Goal: Transaction & Acquisition: Purchase product/service

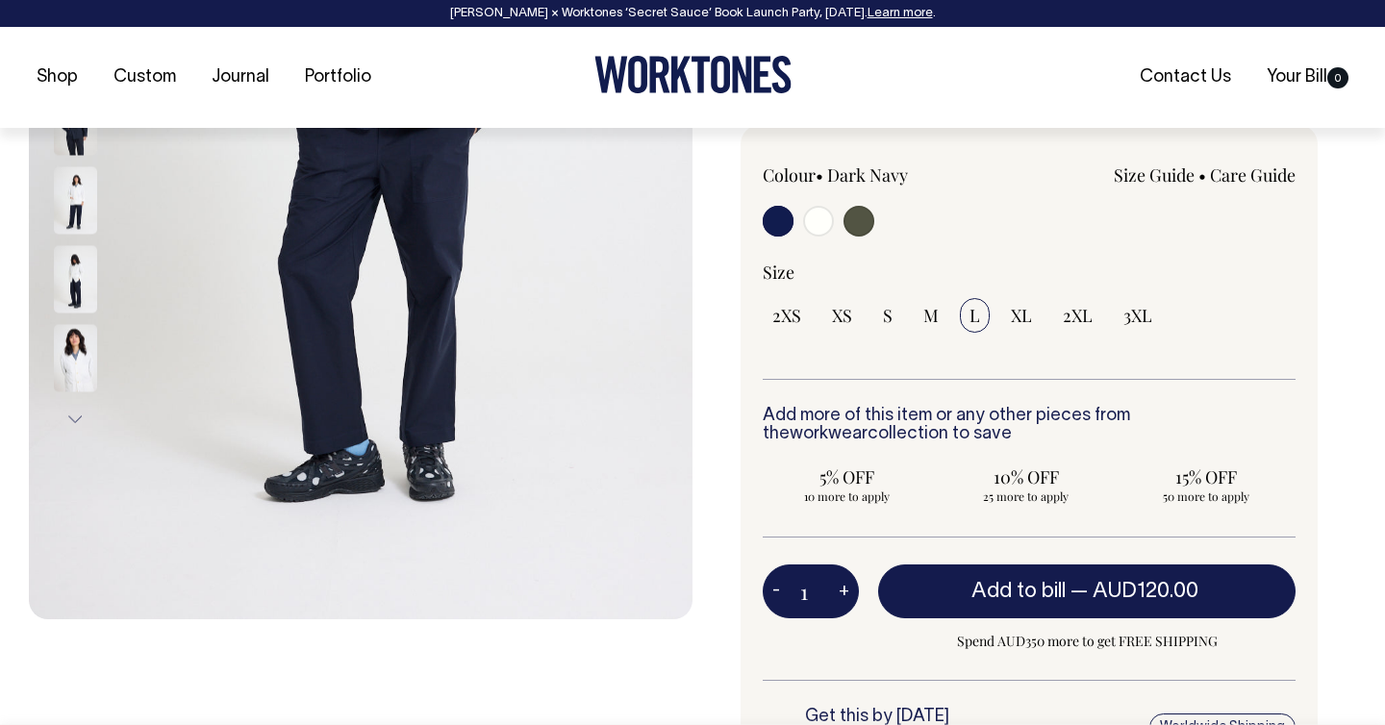
scroll to position [505, 0]
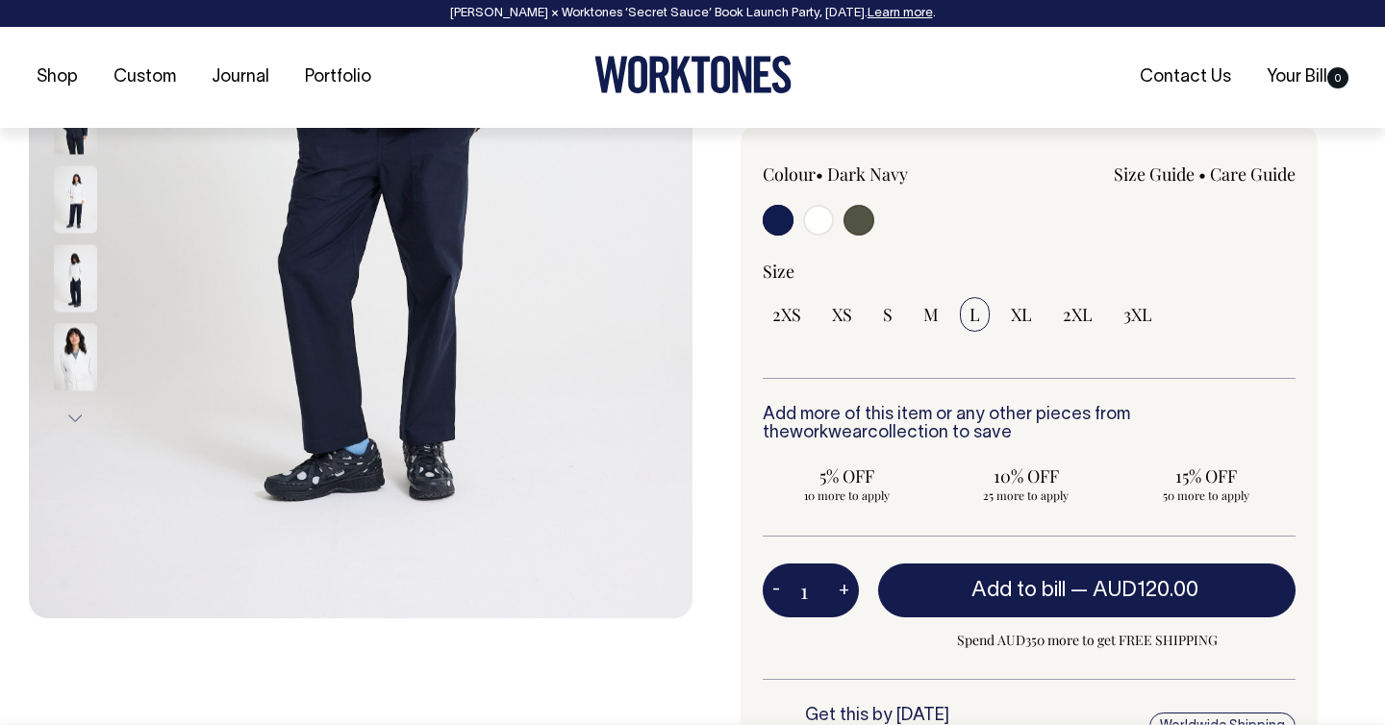
click at [860, 226] on input "radio" at bounding box center [858, 220] width 31 height 31
radio input "true"
select select "Olive"
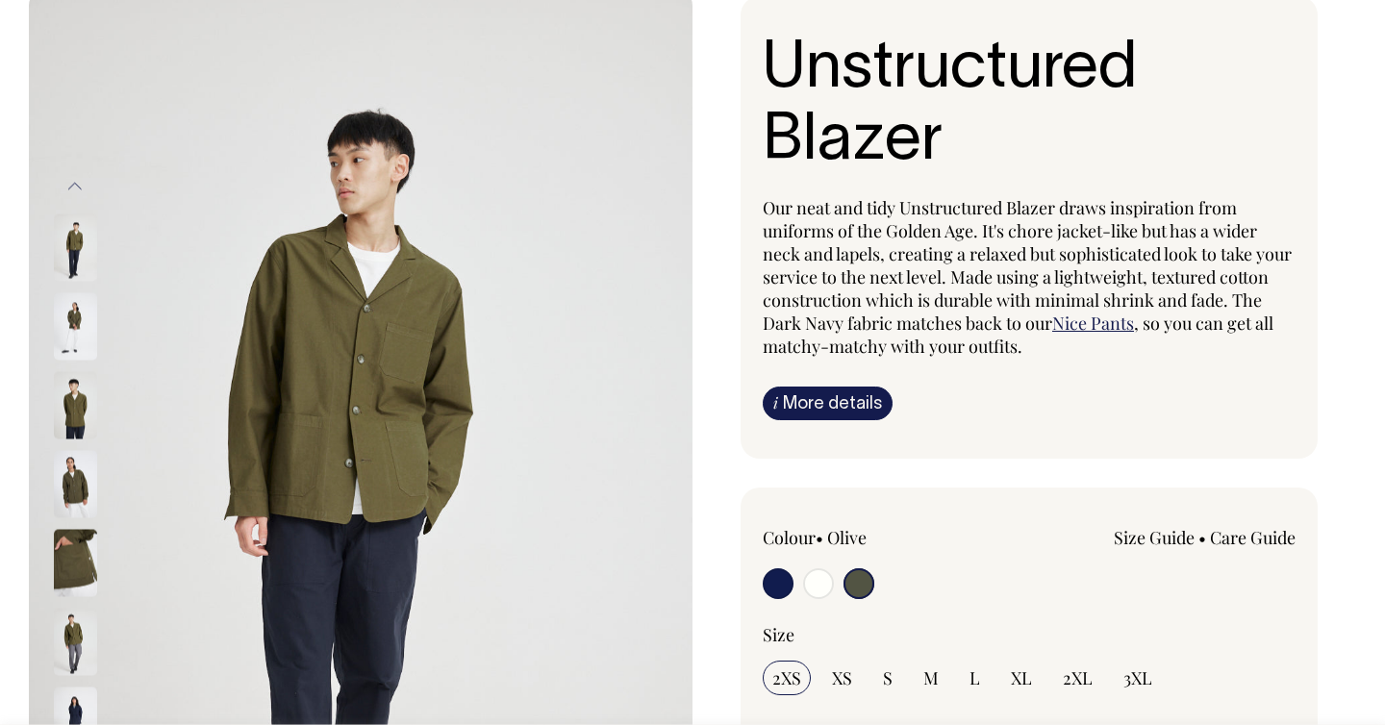
scroll to position [141, 0]
click at [816, 580] on input "radio" at bounding box center [818, 583] width 31 height 31
radio input "true"
radio input "false"
radio input "true"
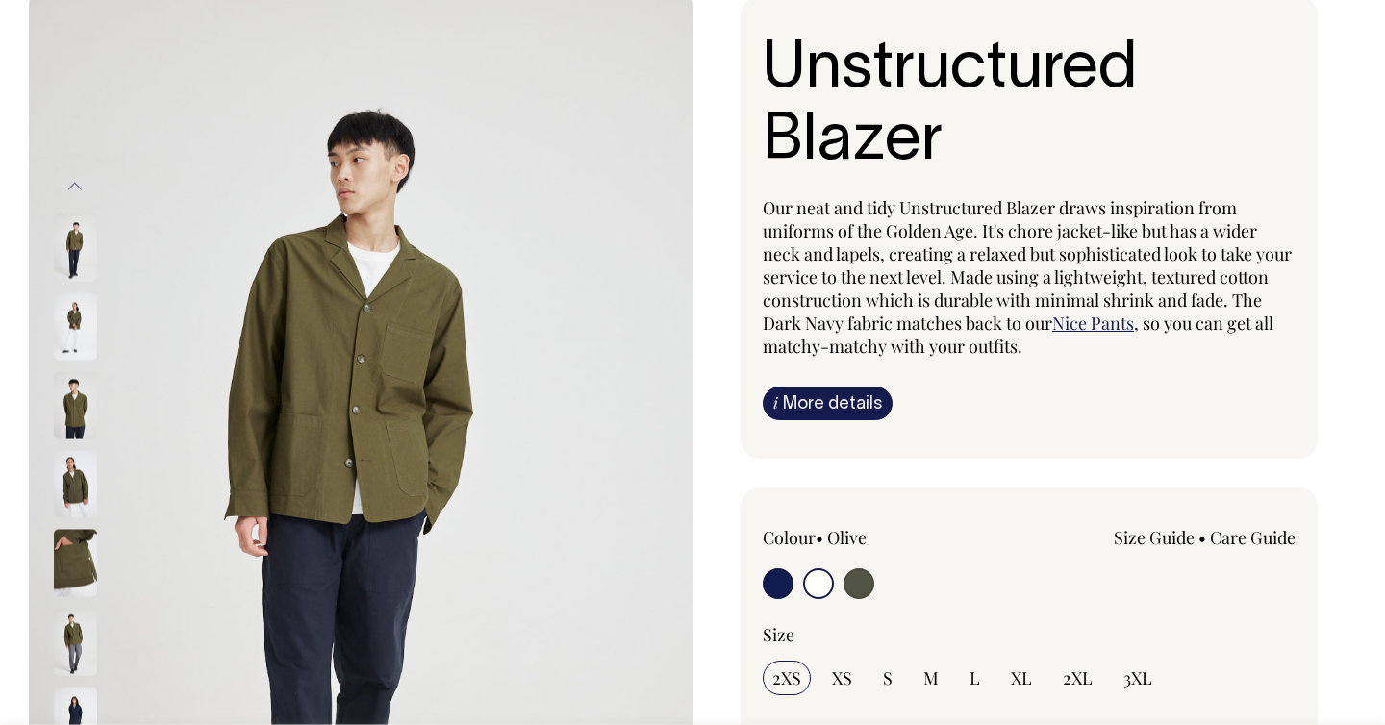
select select "Off-White"
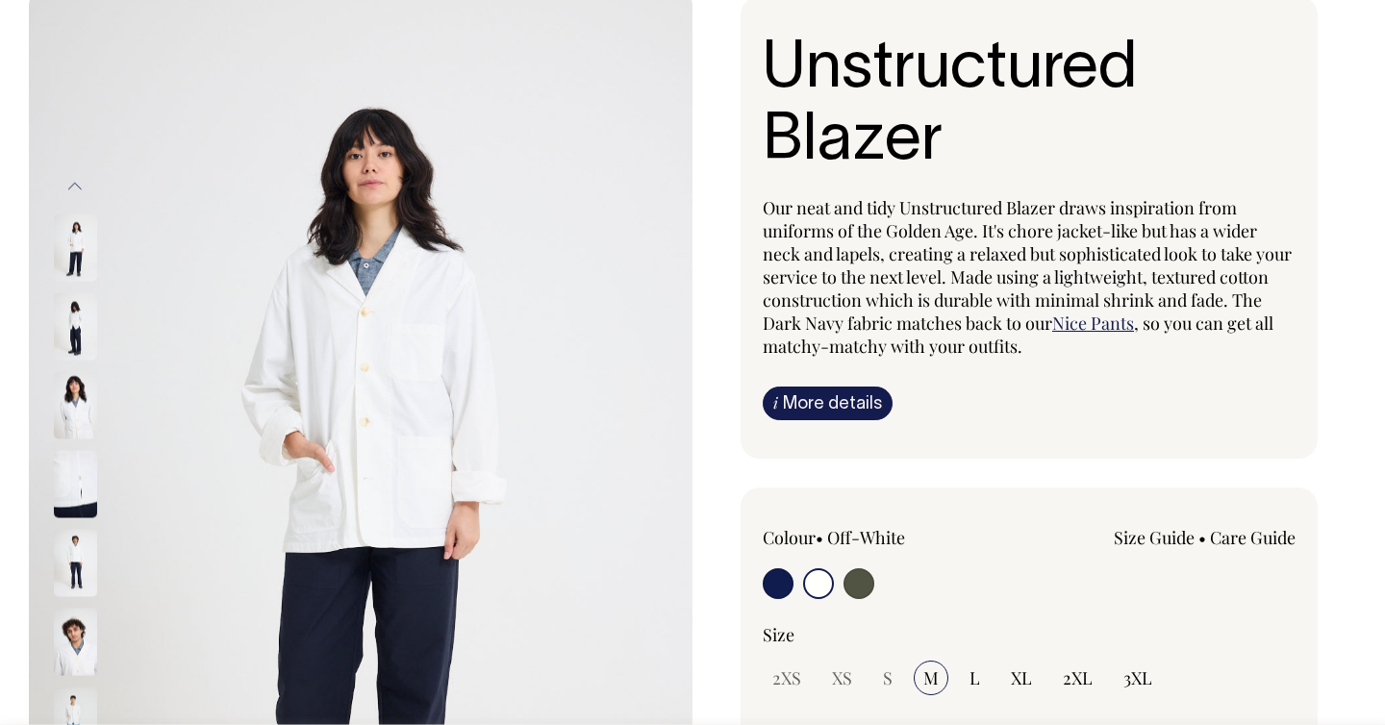
click at [780, 586] on input "radio" at bounding box center [778, 583] width 31 height 31
radio input "true"
select select "Dark Navy"
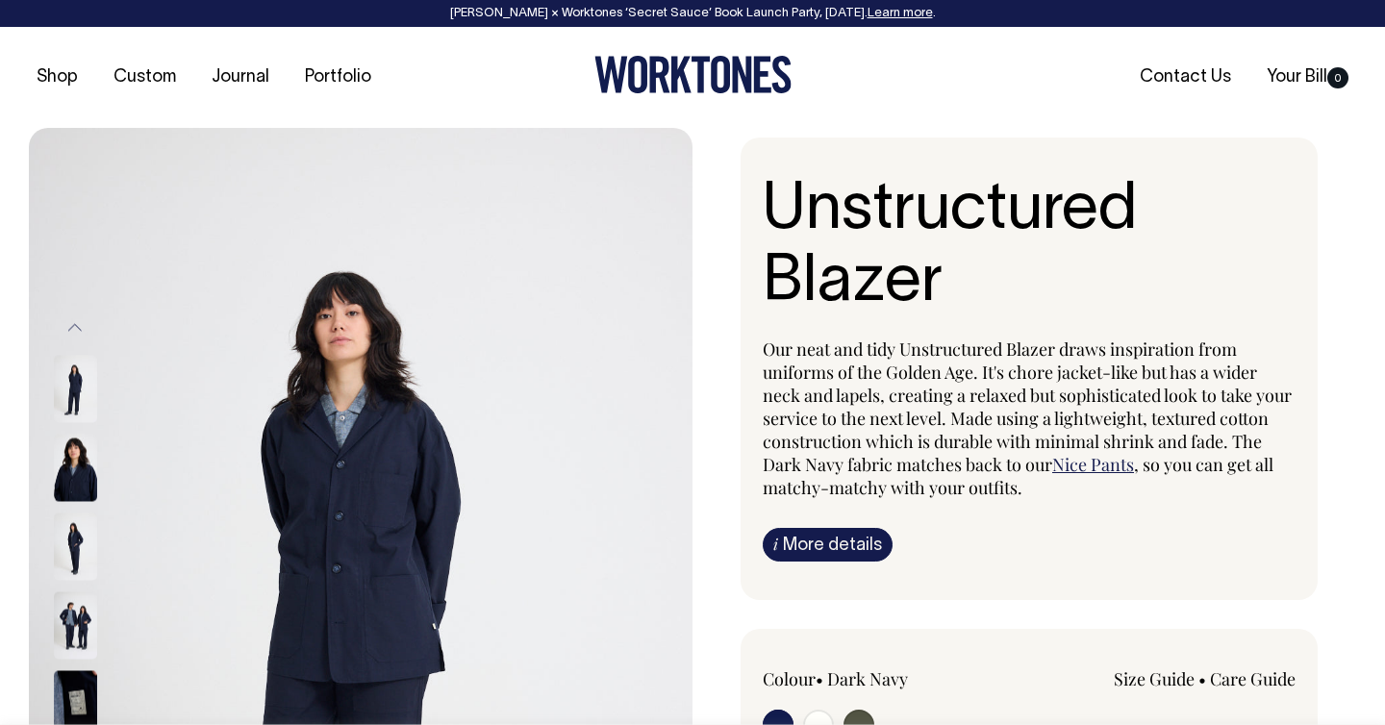
drag, startPoint x: 822, startPoint y: 82, endPoint x: 544, endPoint y: 73, distance: 278.0
click at [544, 73] on div at bounding box center [692, 77] width 442 height 43
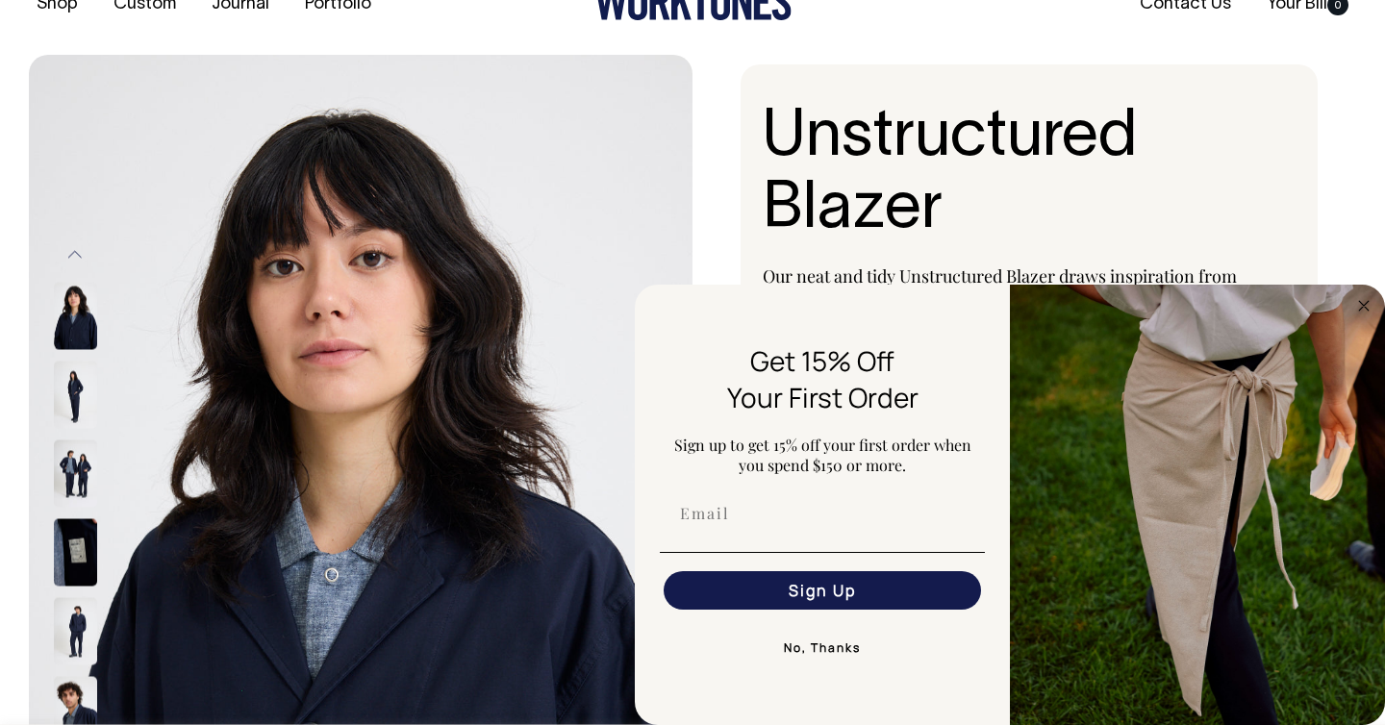
click at [715, 13] on icon at bounding box center [720, 2] width 19 height 38
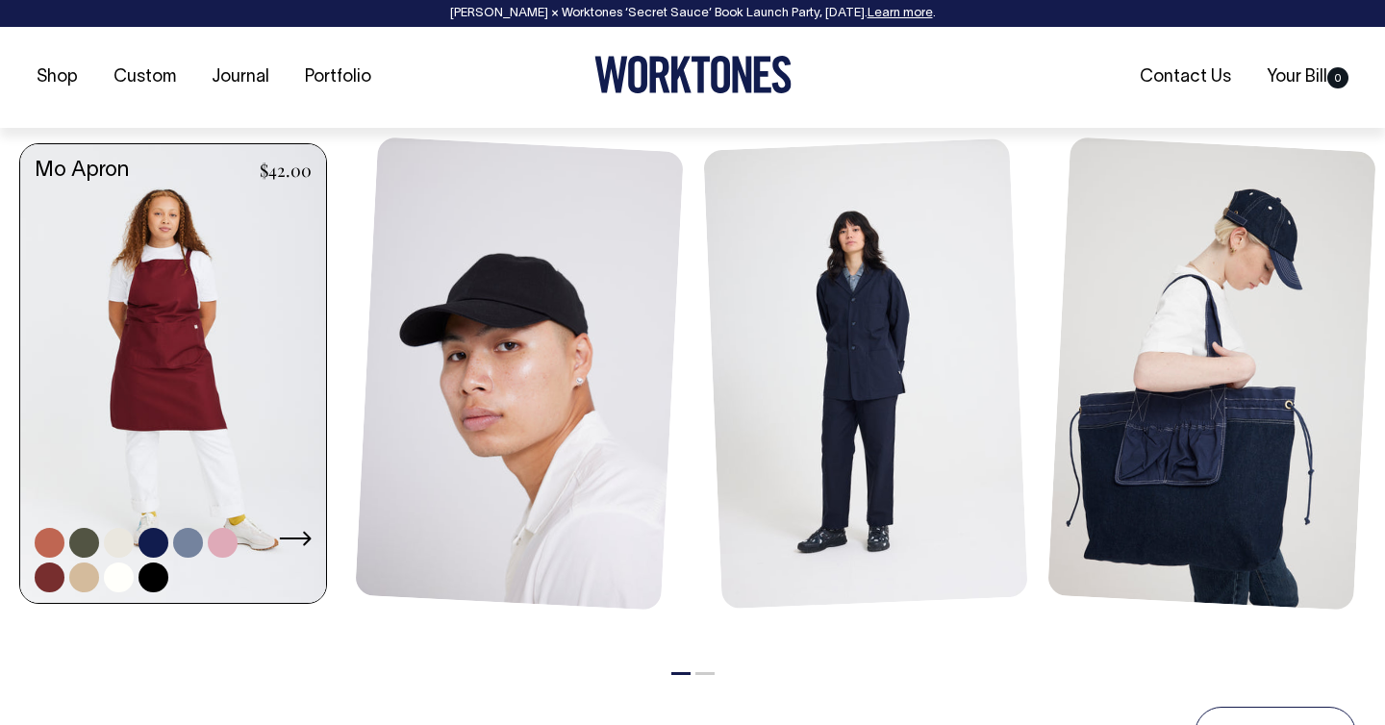
scroll to position [856, 0]
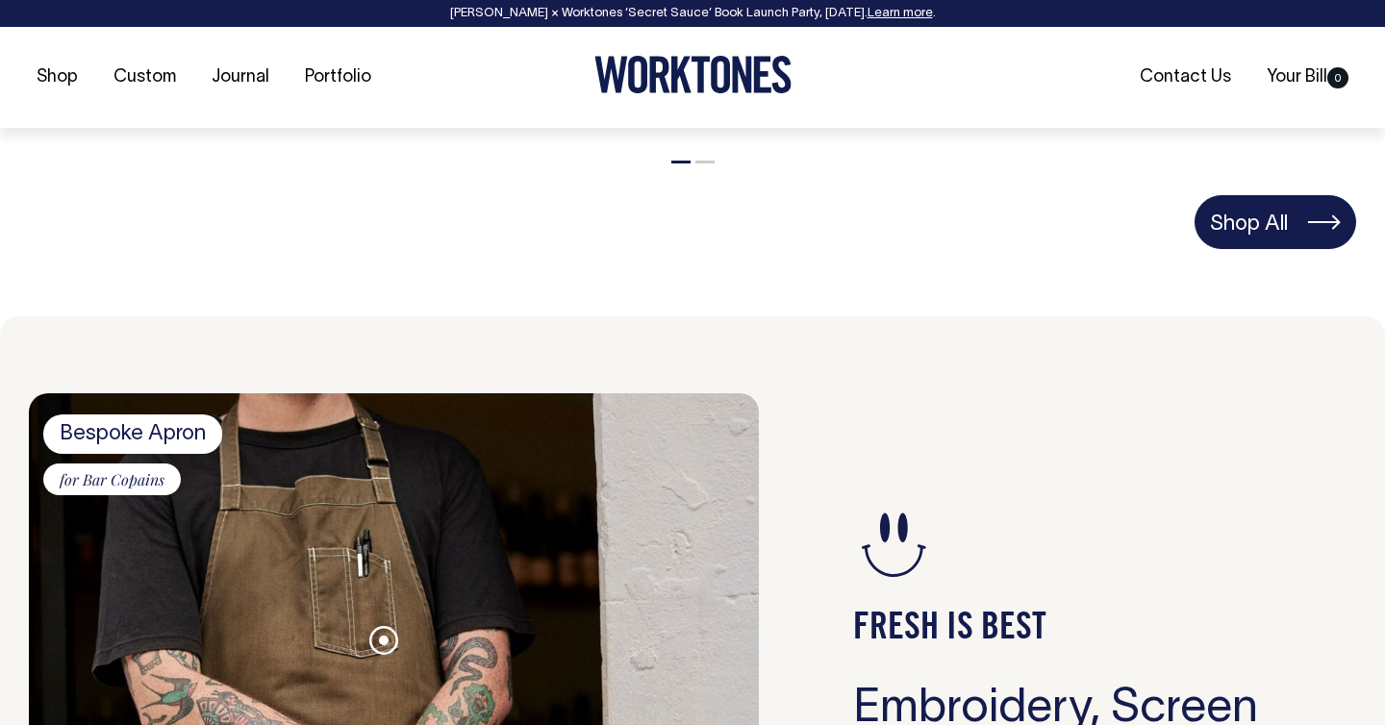
click at [1257, 238] on link "Shop All" at bounding box center [1275, 222] width 162 height 54
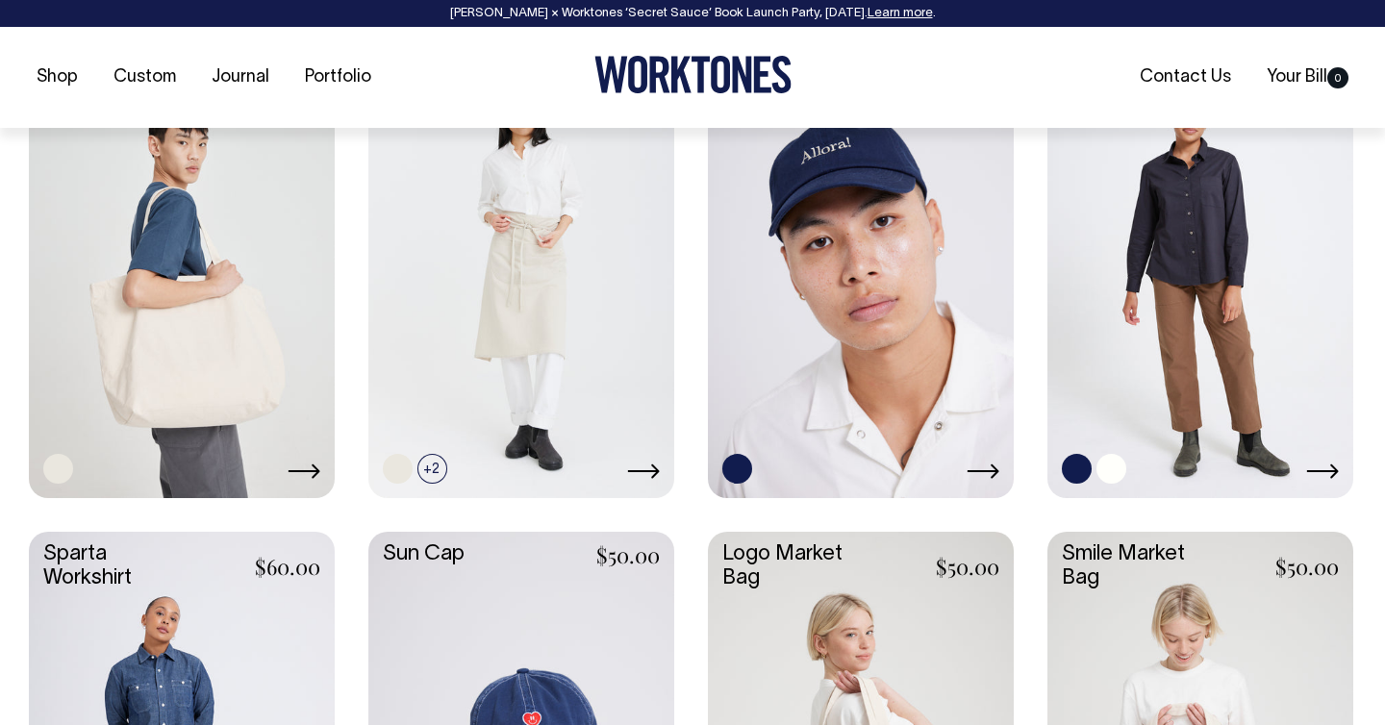
scroll to position [2888, 0]
click at [1112, 473] on link at bounding box center [1111, 468] width 30 height 30
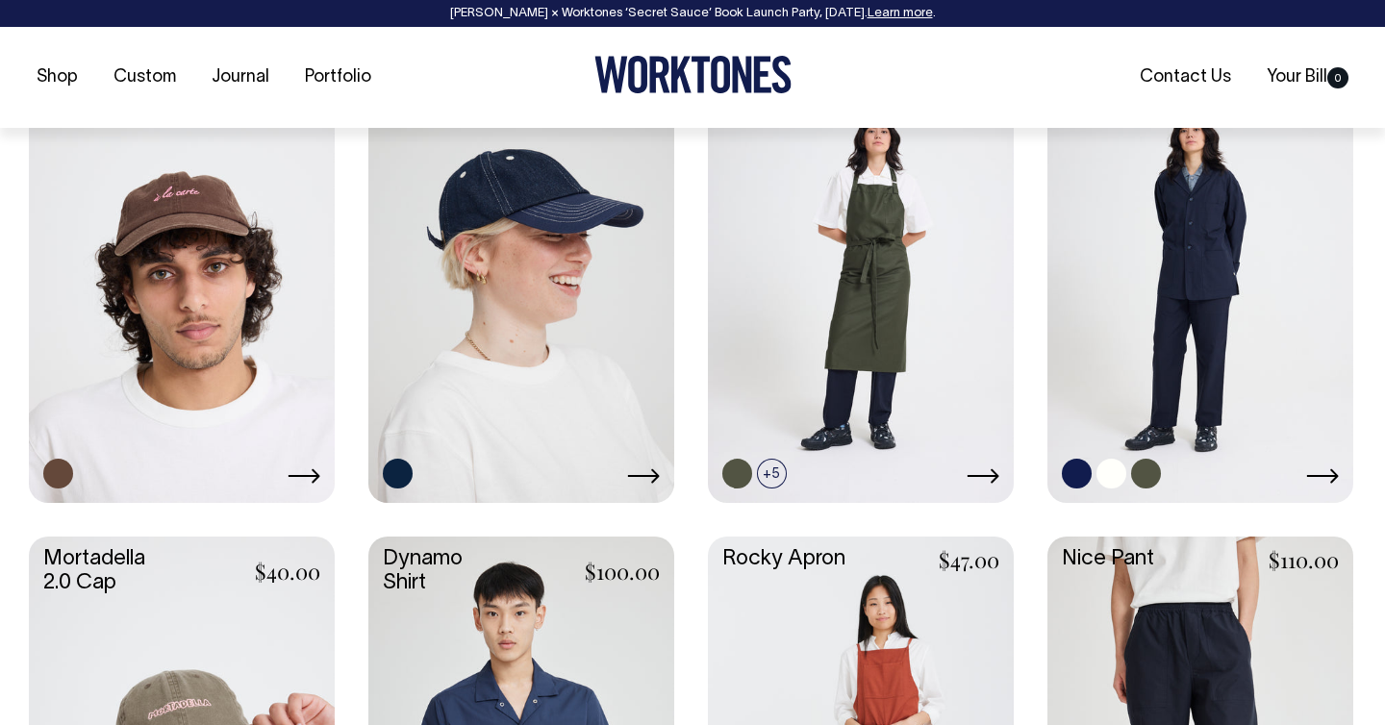
click at [1198, 225] on link at bounding box center [1200, 271] width 306 height 455
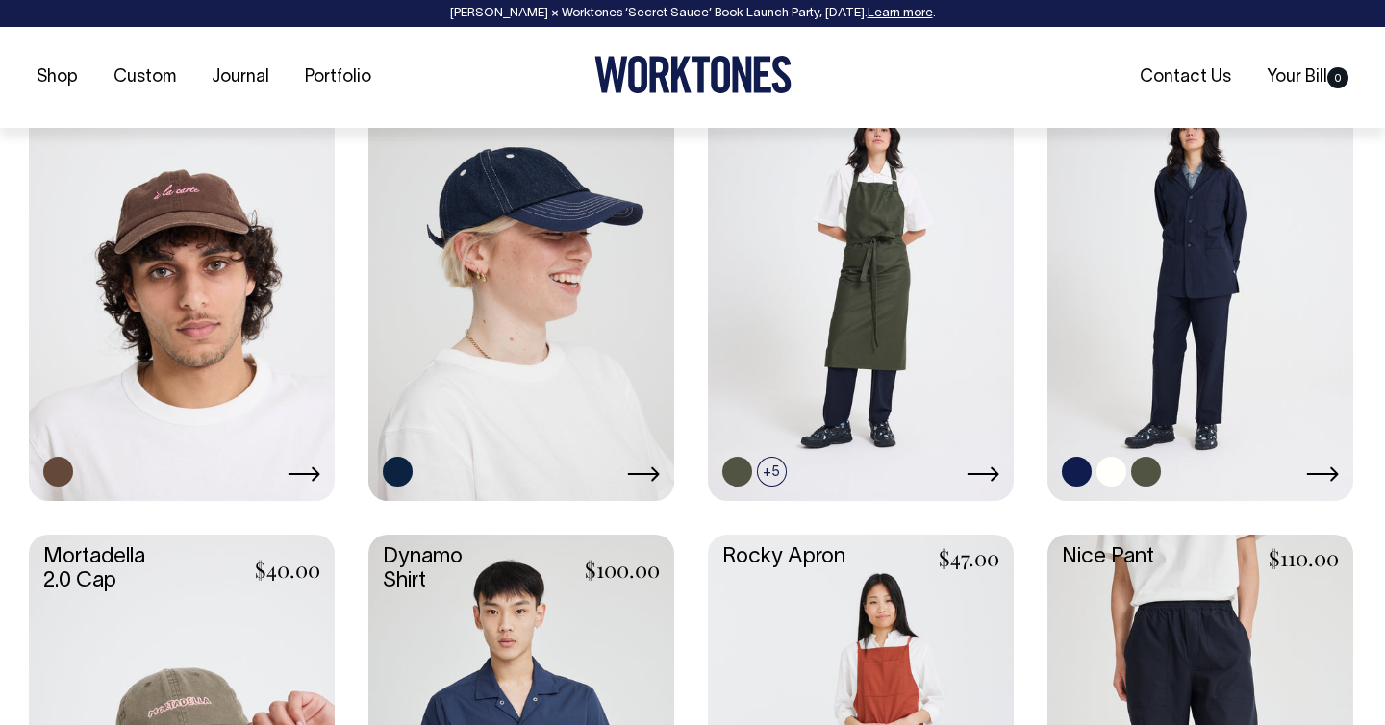
scroll to position [1407, 0]
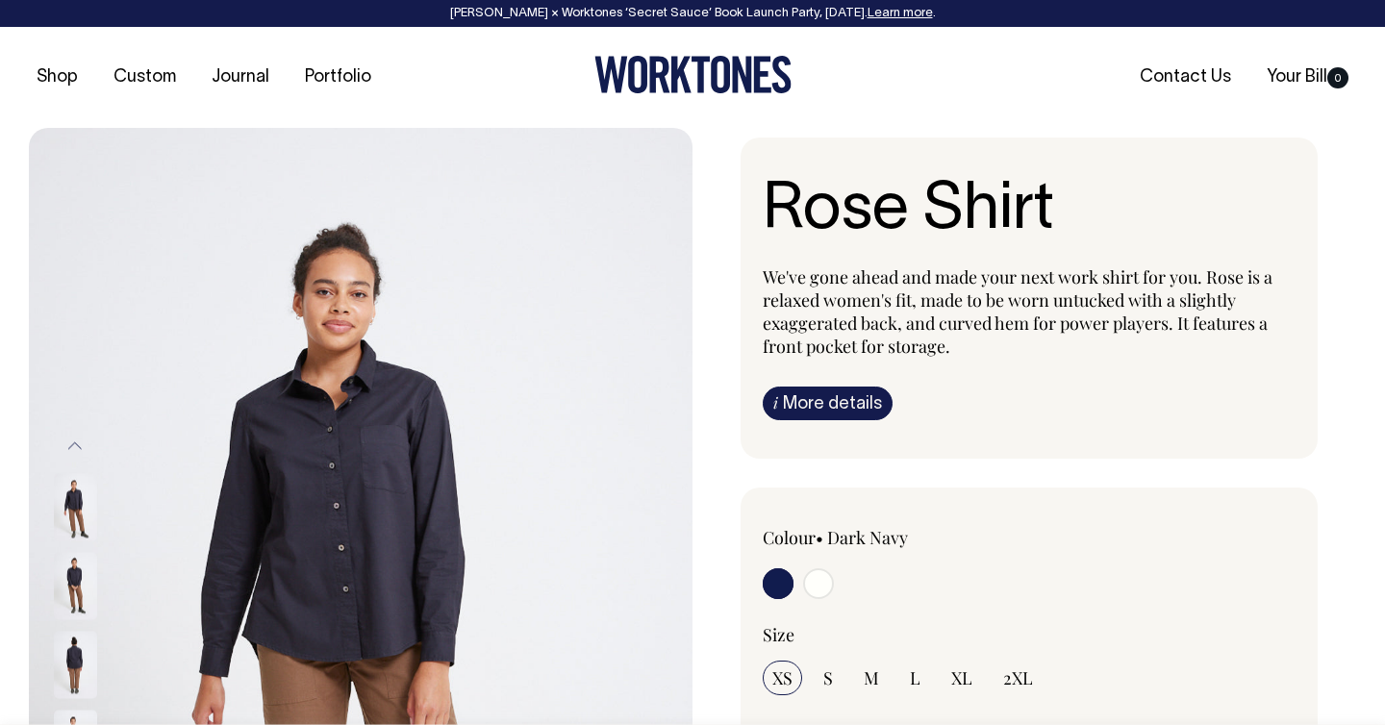
radio input "true"
select select "Off-White"
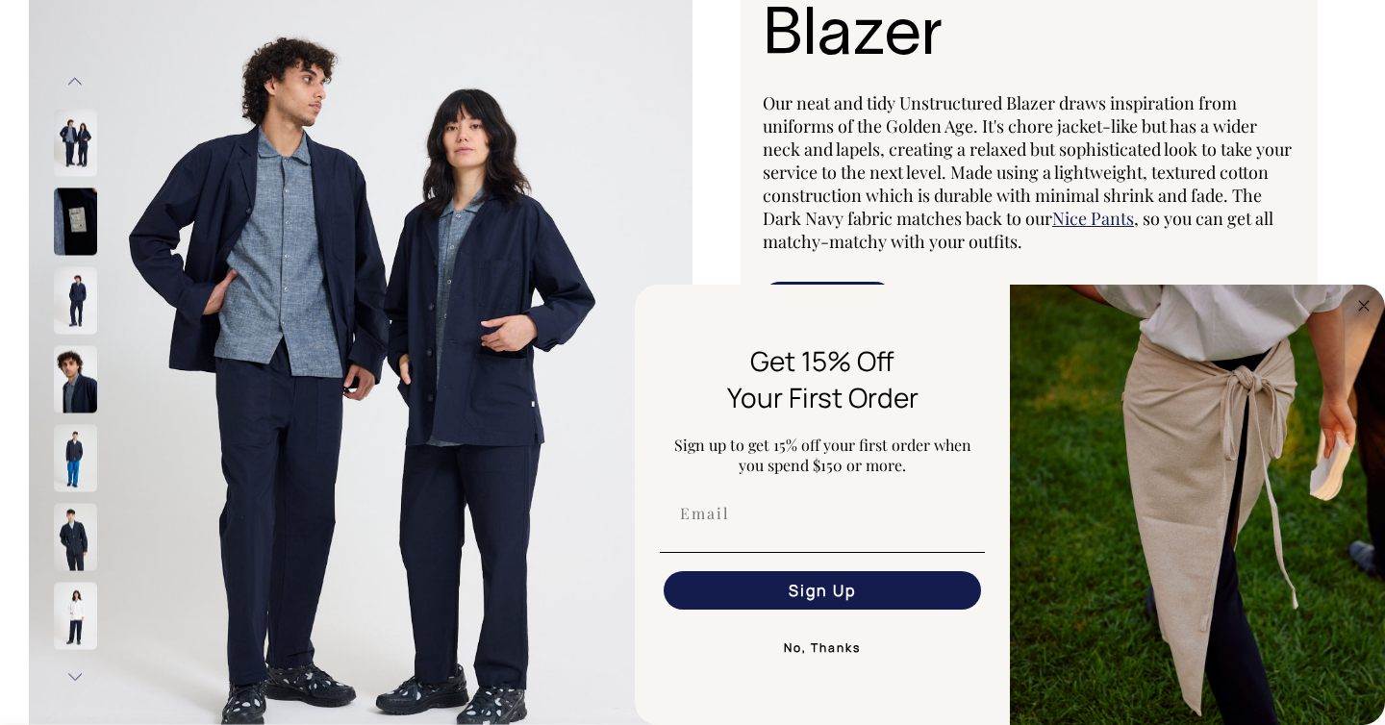
click at [819, 643] on button "No, Thanks" at bounding box center [822, 648] width 325 height 38
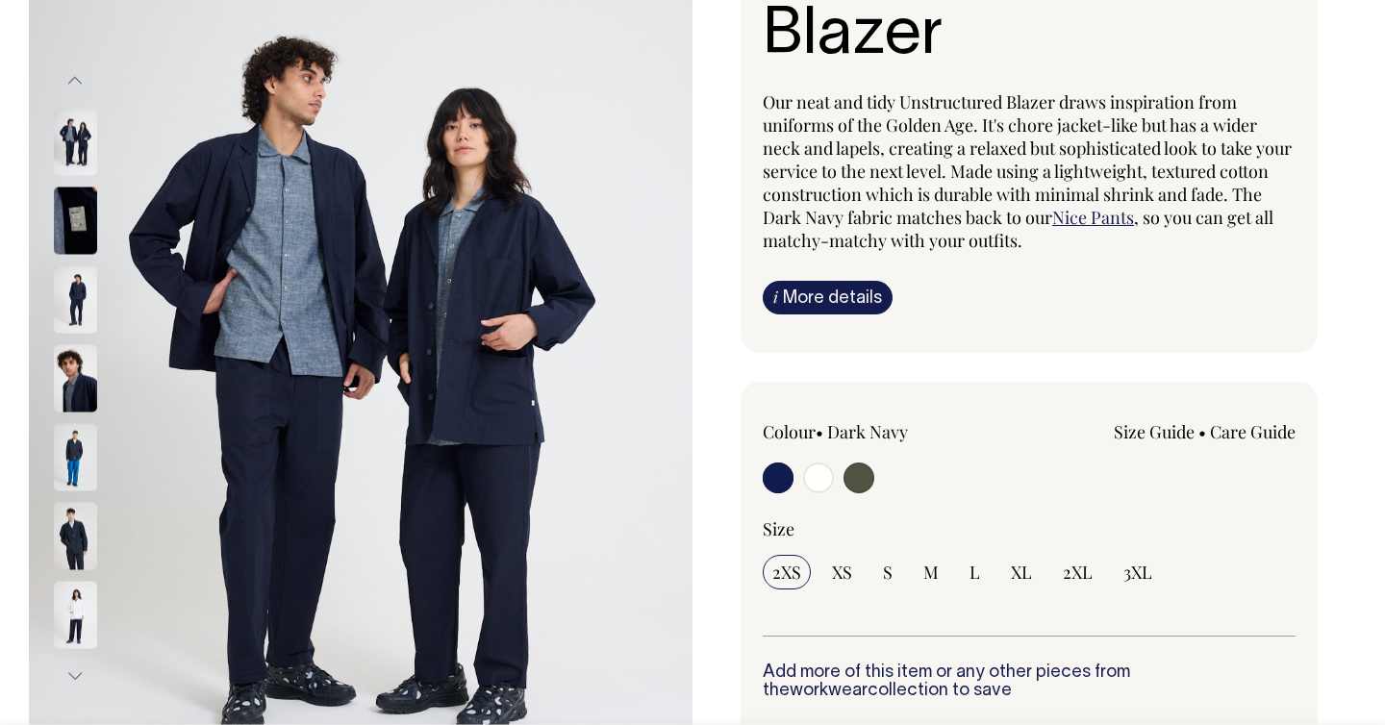
scroll to position [248, 0]
click at [857, 468] on input "radio" at bounding box center [858, 477] width 31 height 31
radio input "true"
select select "Olive"
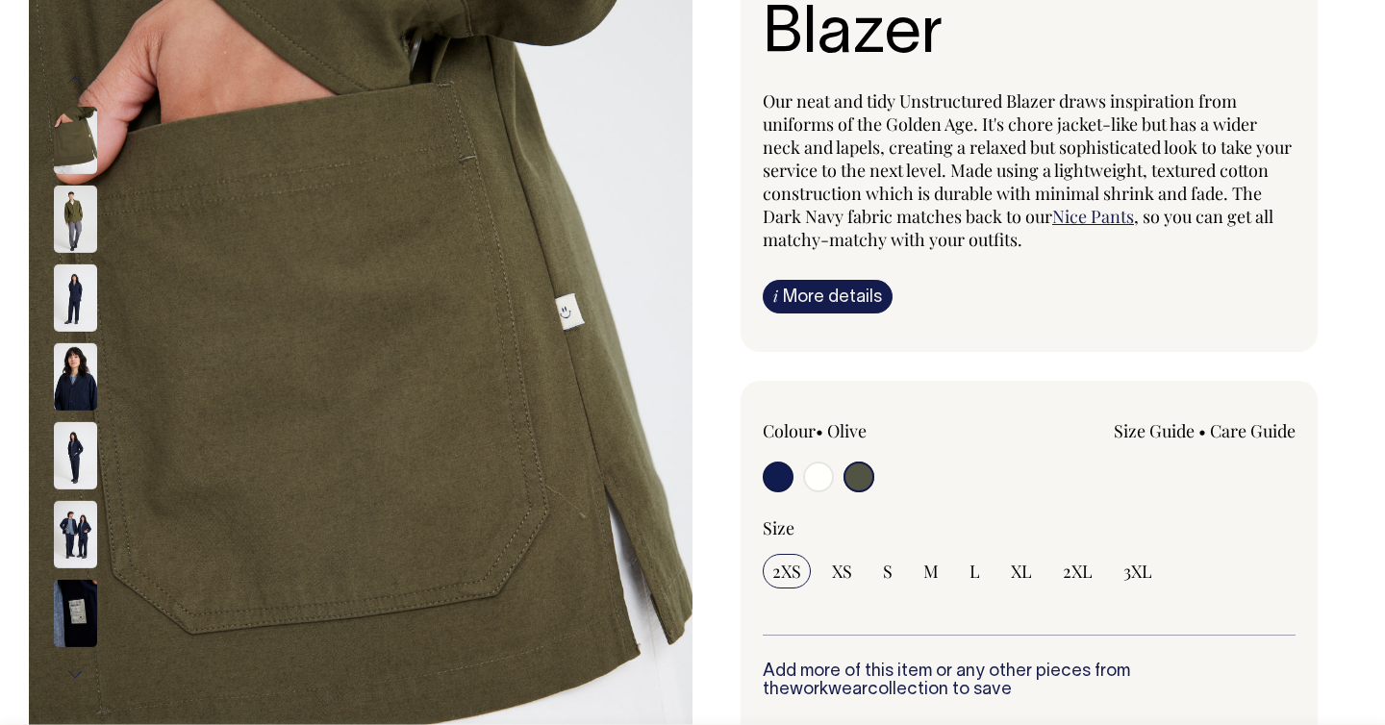
click at [776, 476] on input "radio" at bounding box center [778, 477] width 31 height 31
radio input "true"
select select "Dark Navy"
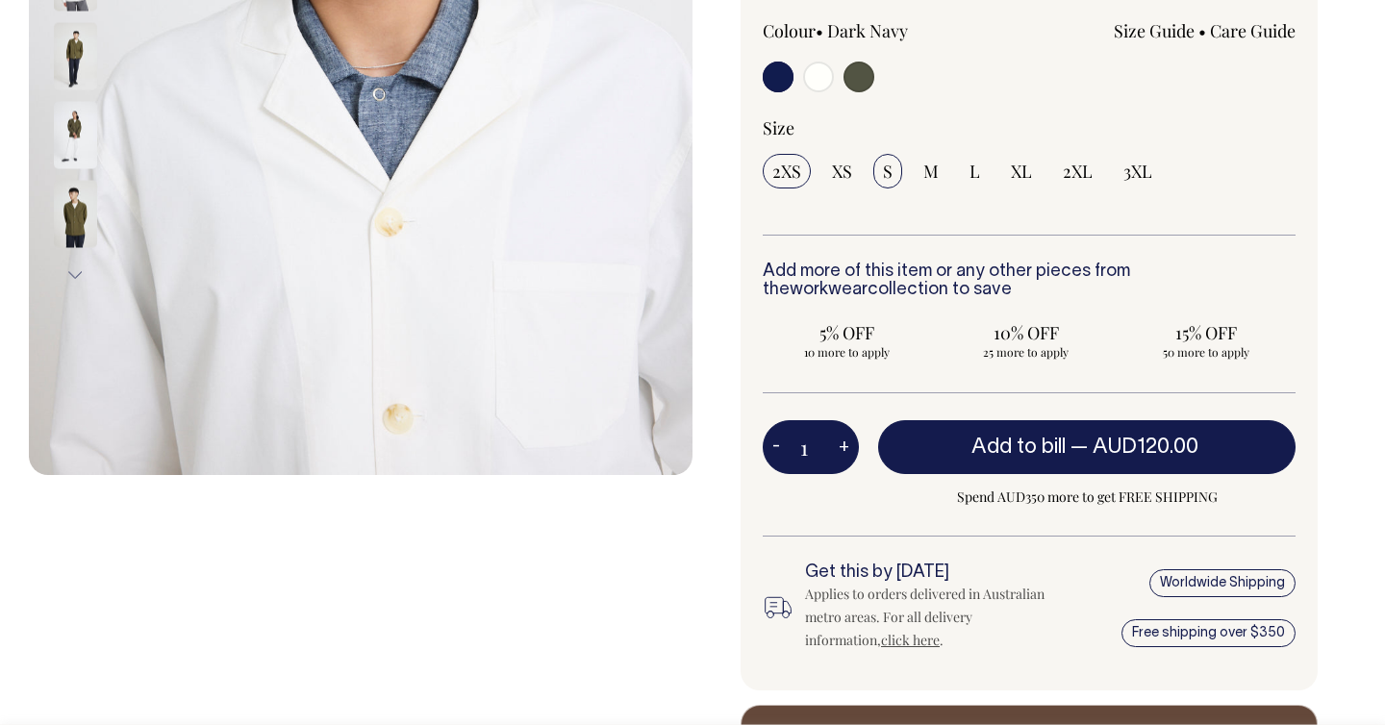
click at [889, 167] on span "S" at bounding box center [888, 171] width 10 height 23
click at [889, 167] on input "S" at bounding box center [887, 171] width 29 height 35
radio input "true"
select select "S"
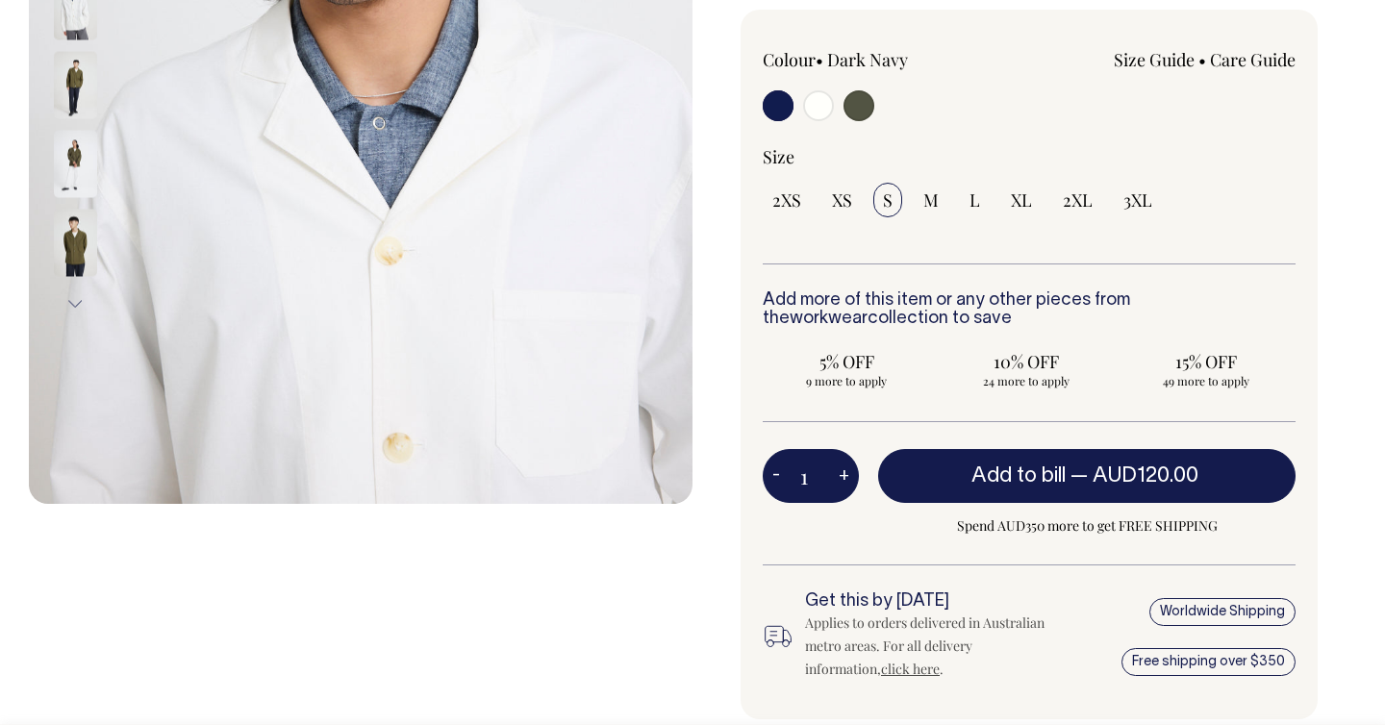
scroll to position [619, 0]
click at [1155, 55] on link "Size Guide" at bounding box center [1154, 59] width 81 height 23
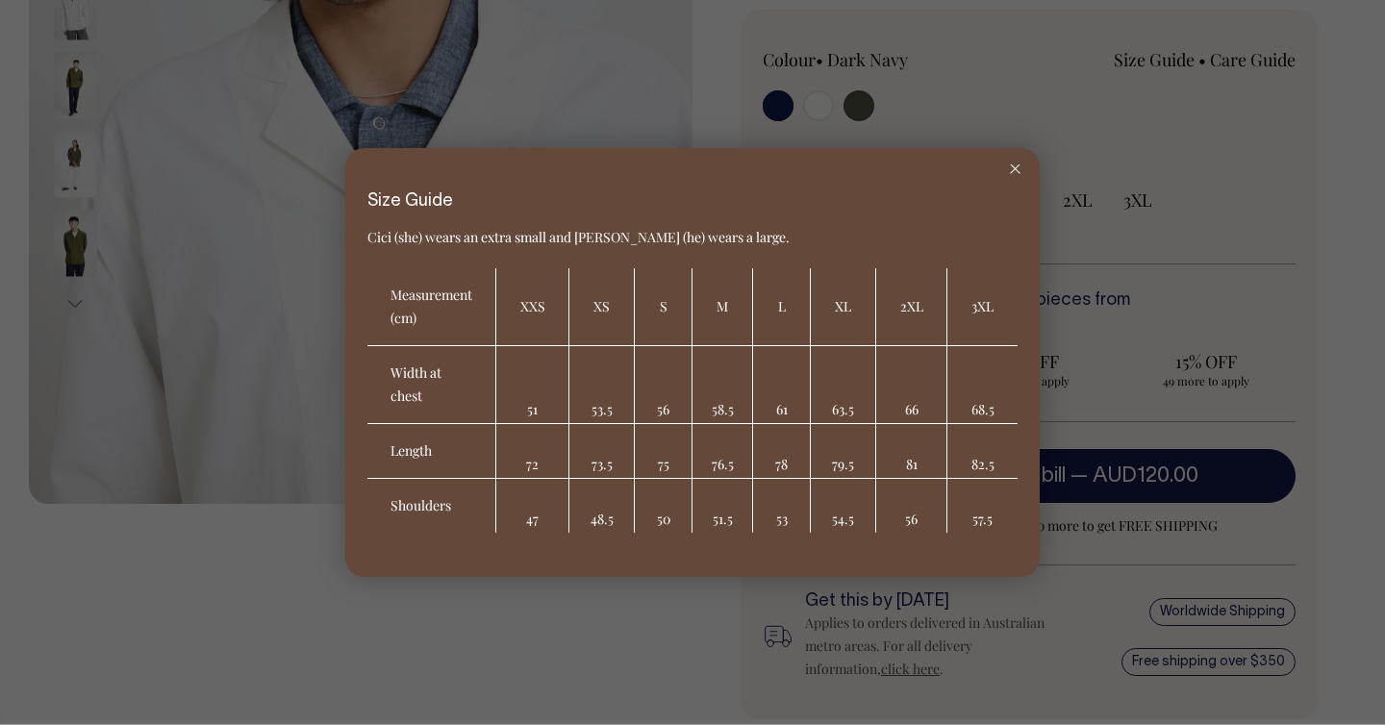
click at [990, 84] on div at bounding box center [692, 362] width 1385 height 725
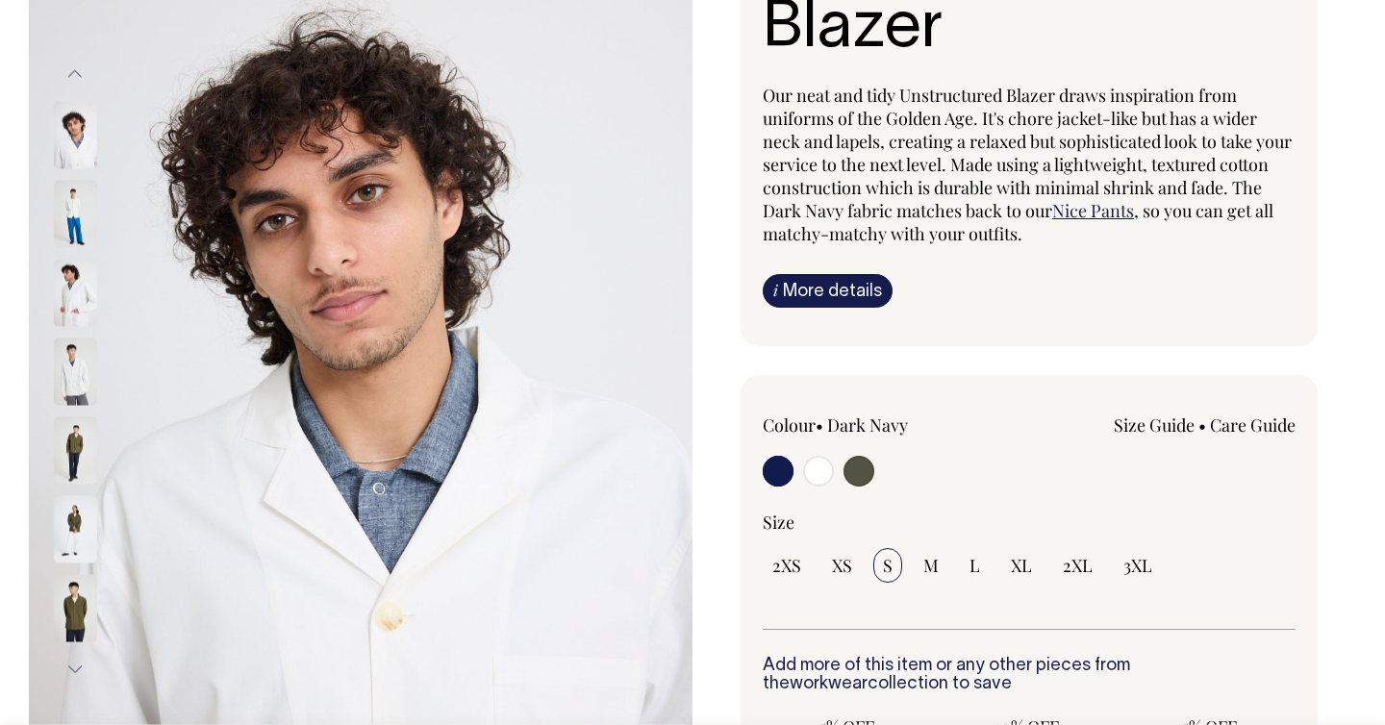
scroll to position [254, 0]
click at [77, 210] on img at bounding box center [75, 214] width 43 height 67
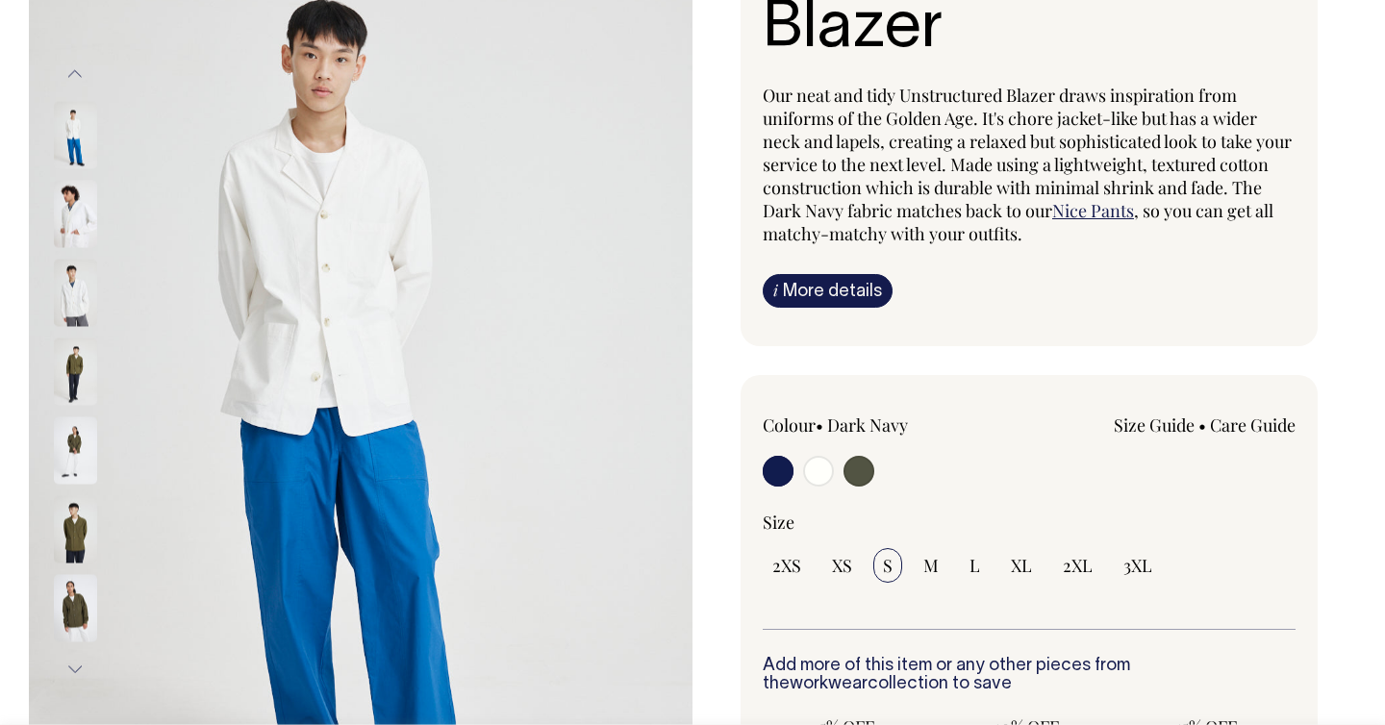
click at [1171, 429] on link "Size Guide" at bounding box center [1154, 425] width 81 height 23
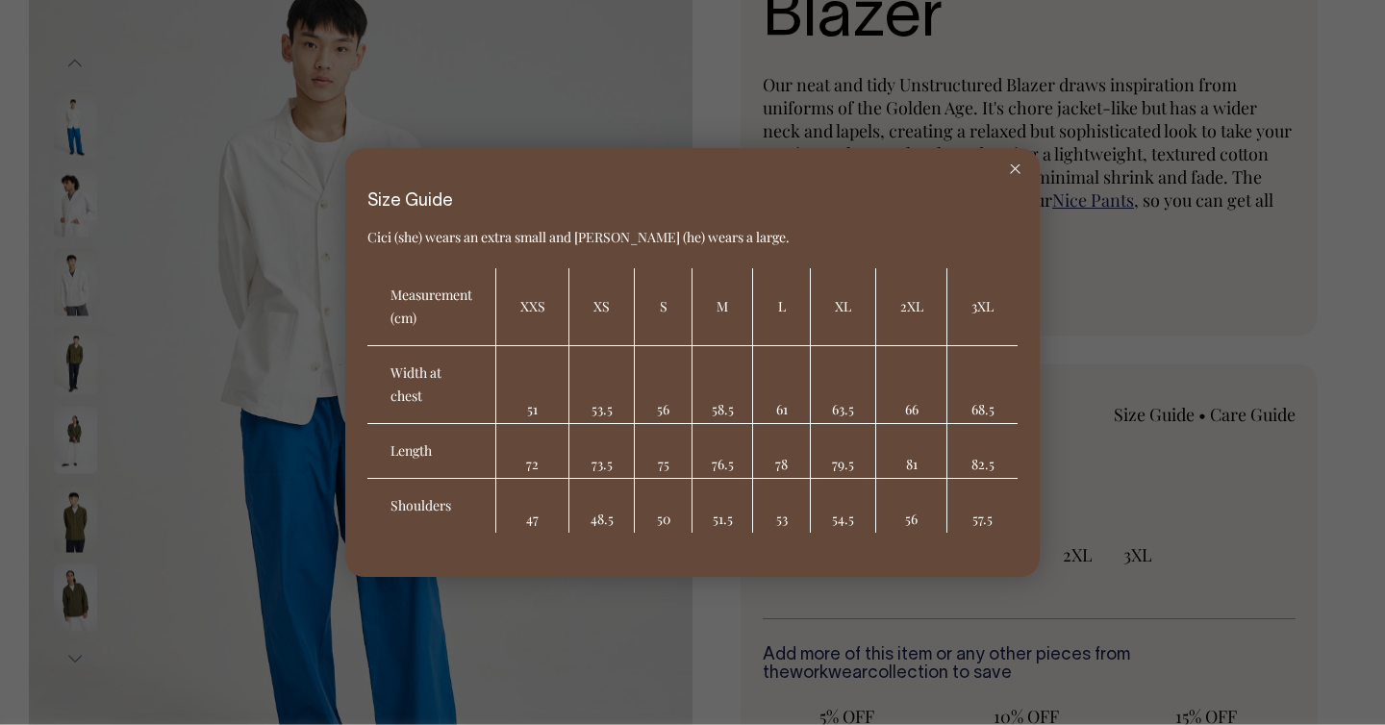
scroll to position [264, 0]
click at [1215, 280] on div at bounding box center [692, 362] width 1385 height 725
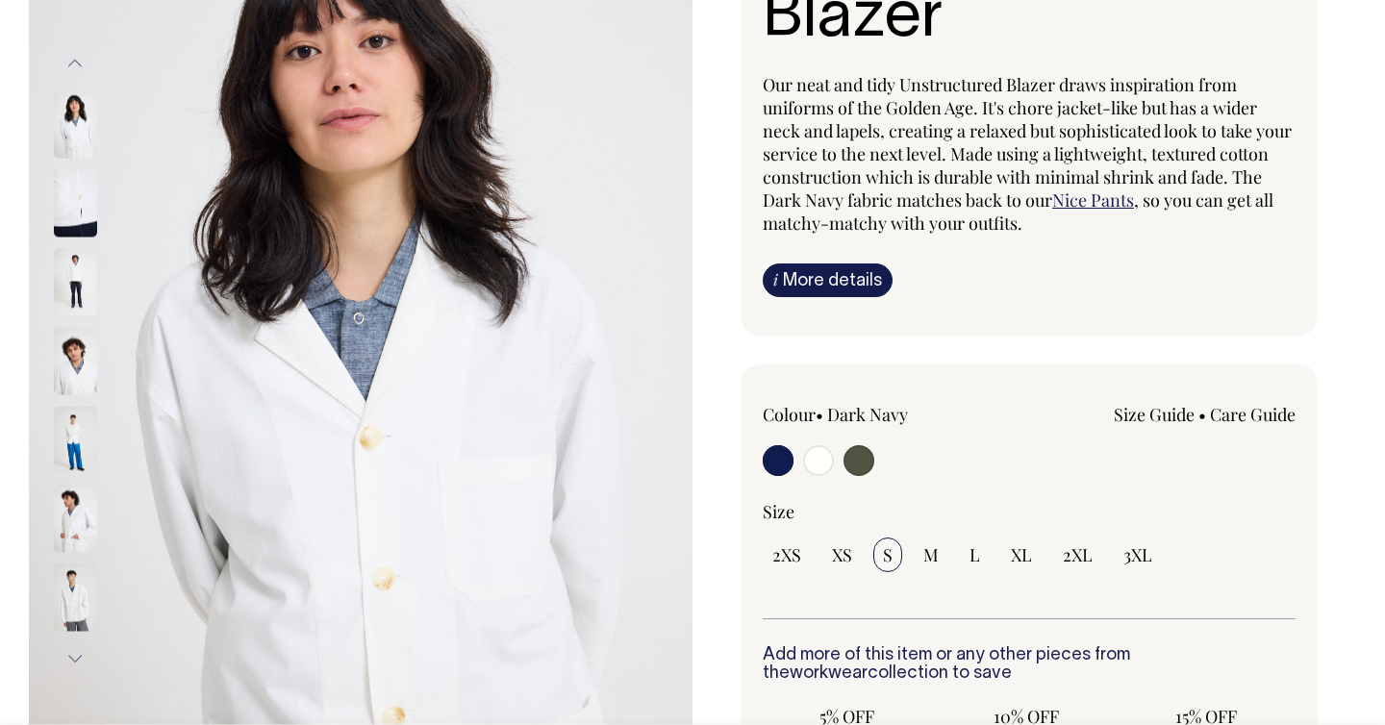
click at [79, 61] on button "Previous" at bounding box center [75, 63] width 29 height 43
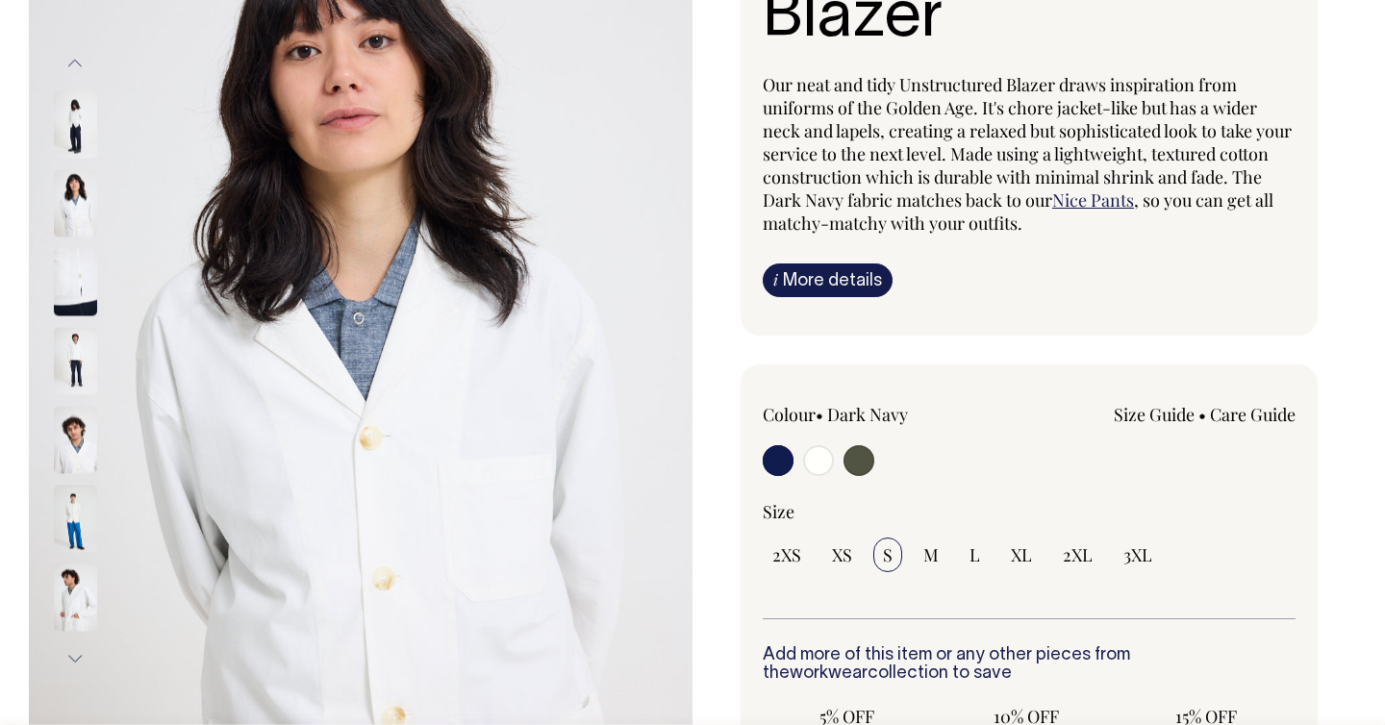
click at [79, 61] on button "Previous" at bounding box center [75, 63] width 29 height 43
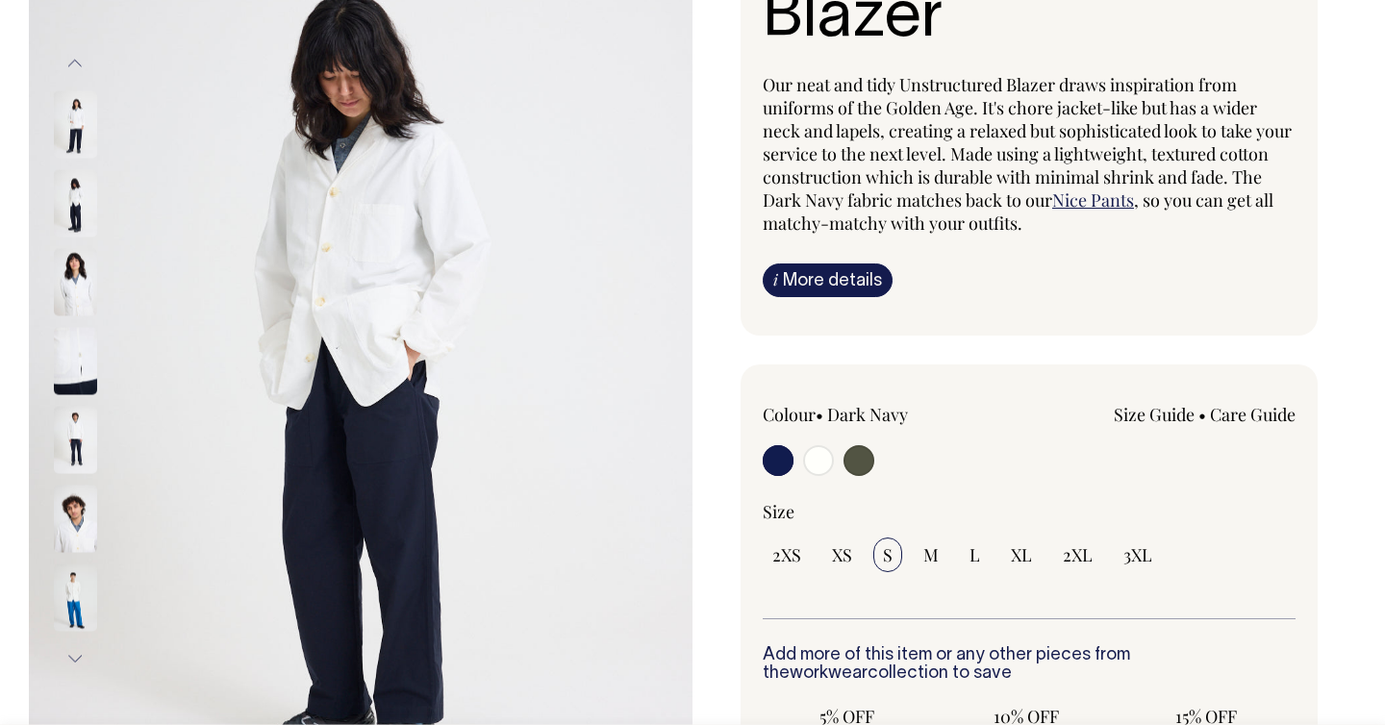
click at [79, 61] on button "Previous" at bounding box center [75, 63] width 29 height 43
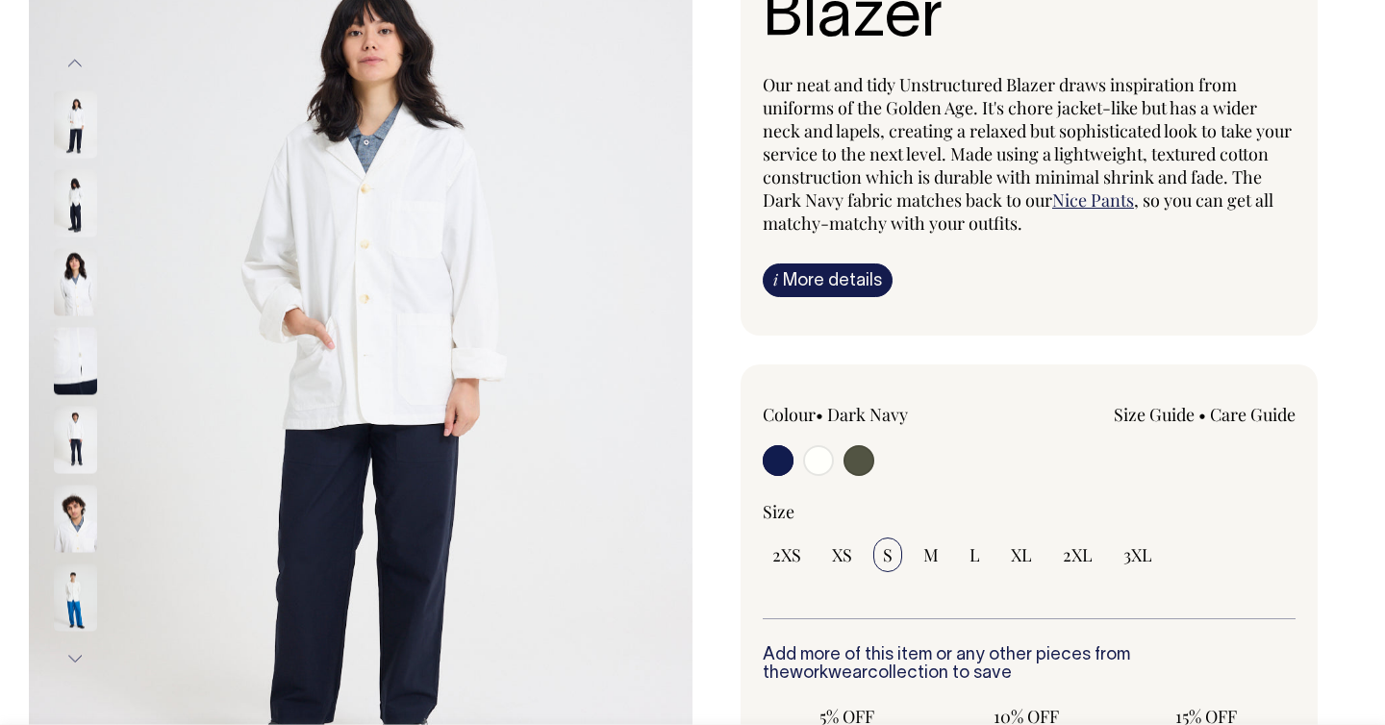
click at [79, 61] on button "Previous" at bounding box center [75, 63] width 29 height 43
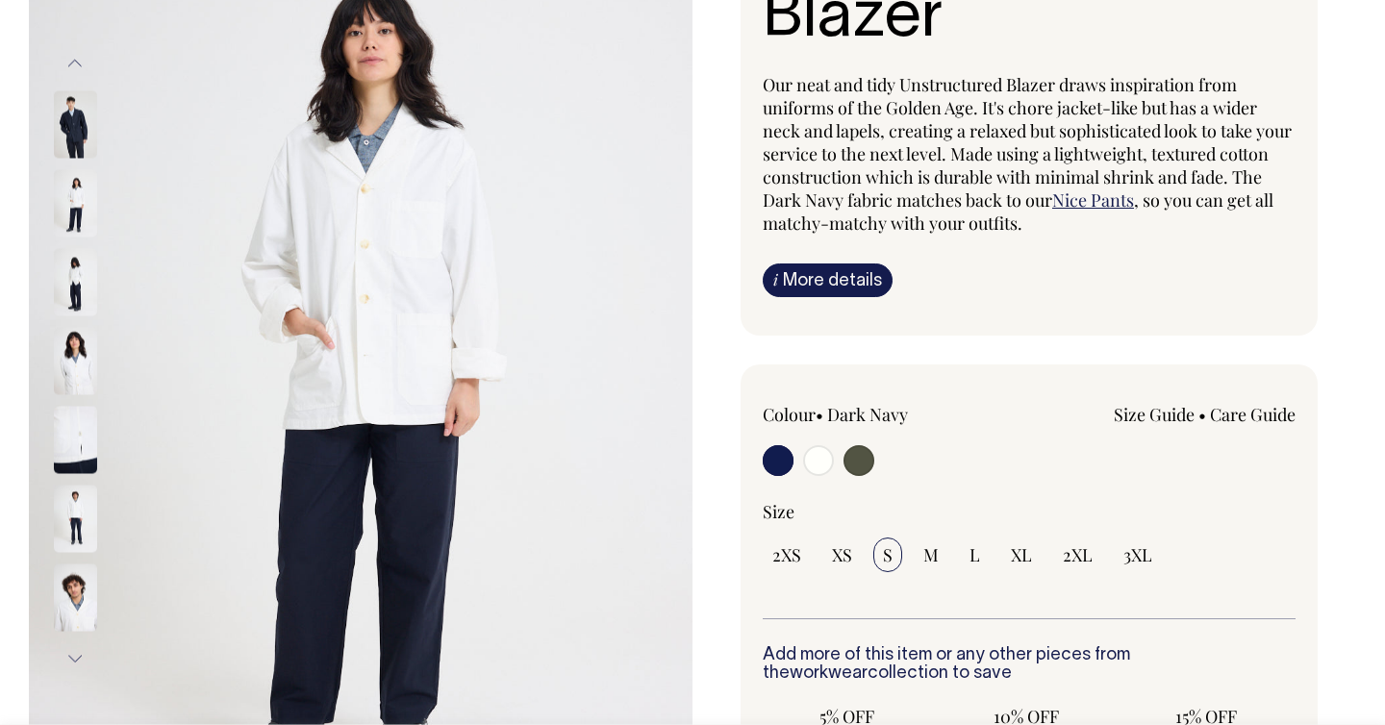
click at [79, 61] on button "Previous" at bounding box center [75, 63] width 29 height 43
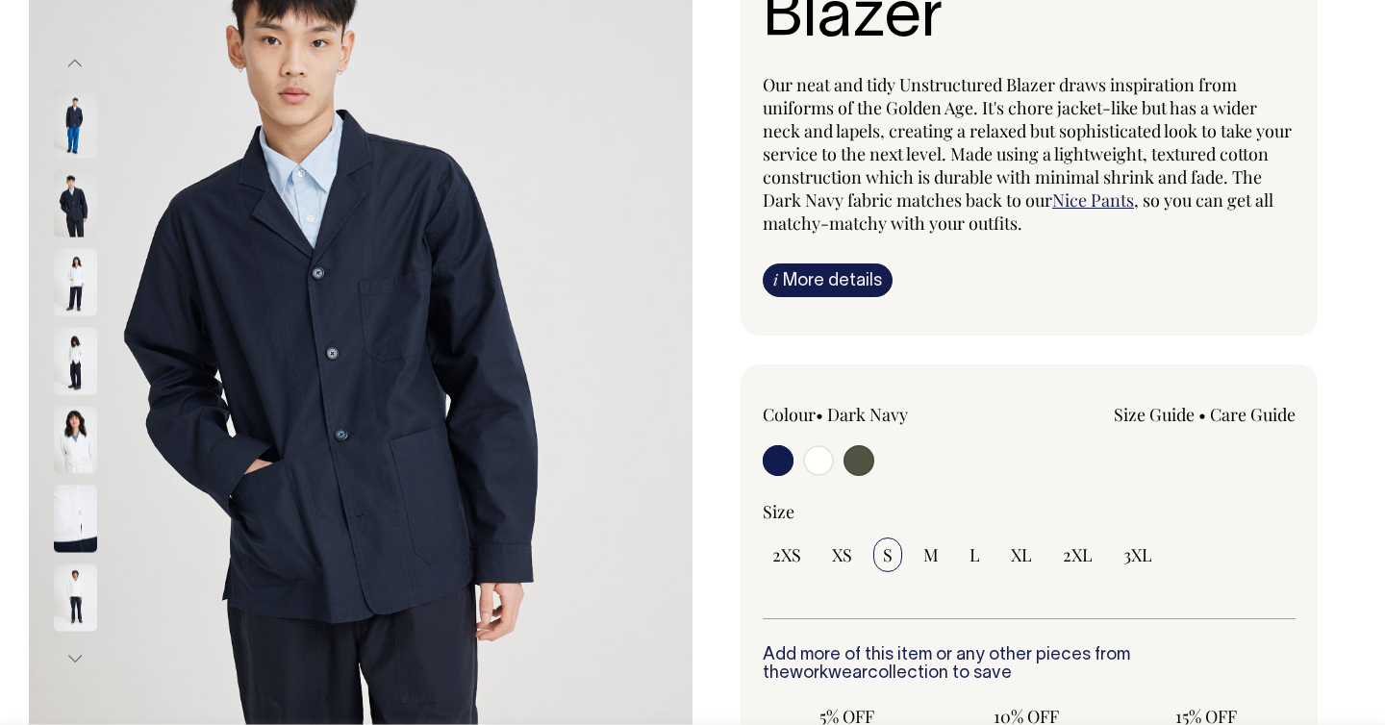
click at [79, 61] on button "Previous" at bounding box center [75, 63] width 29 height 43
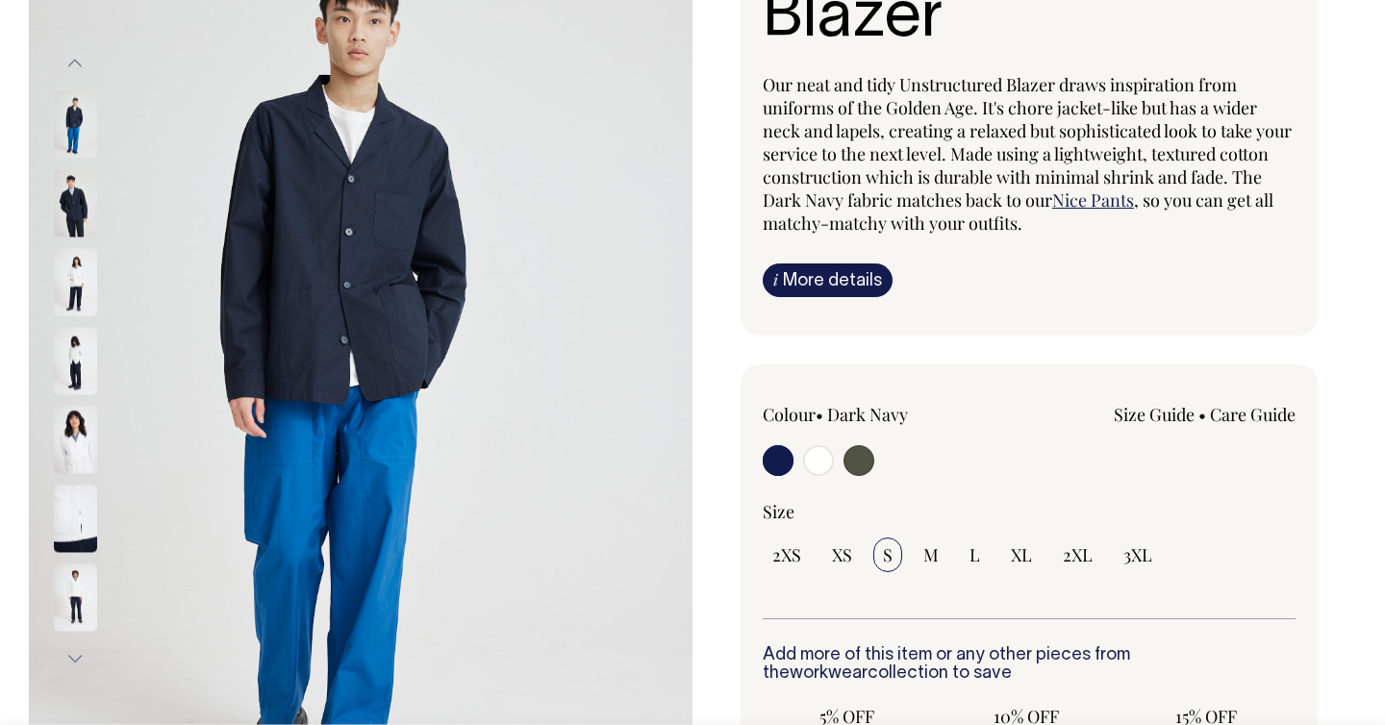
click at [79, 61] on button "Previous" at bounding box center [75, 63] width 29 height 43
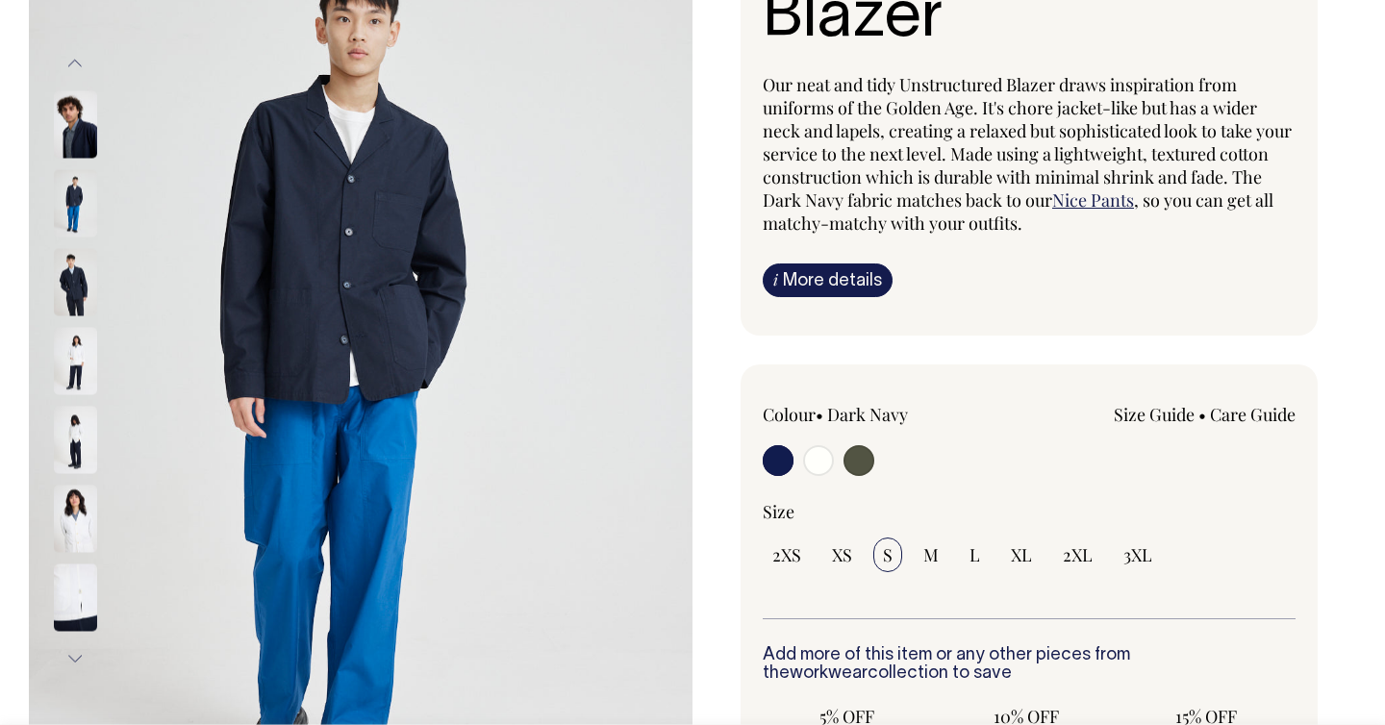
click at [79, 61] on button "Previous" at bounding box center [75, 63] width 29 height 43
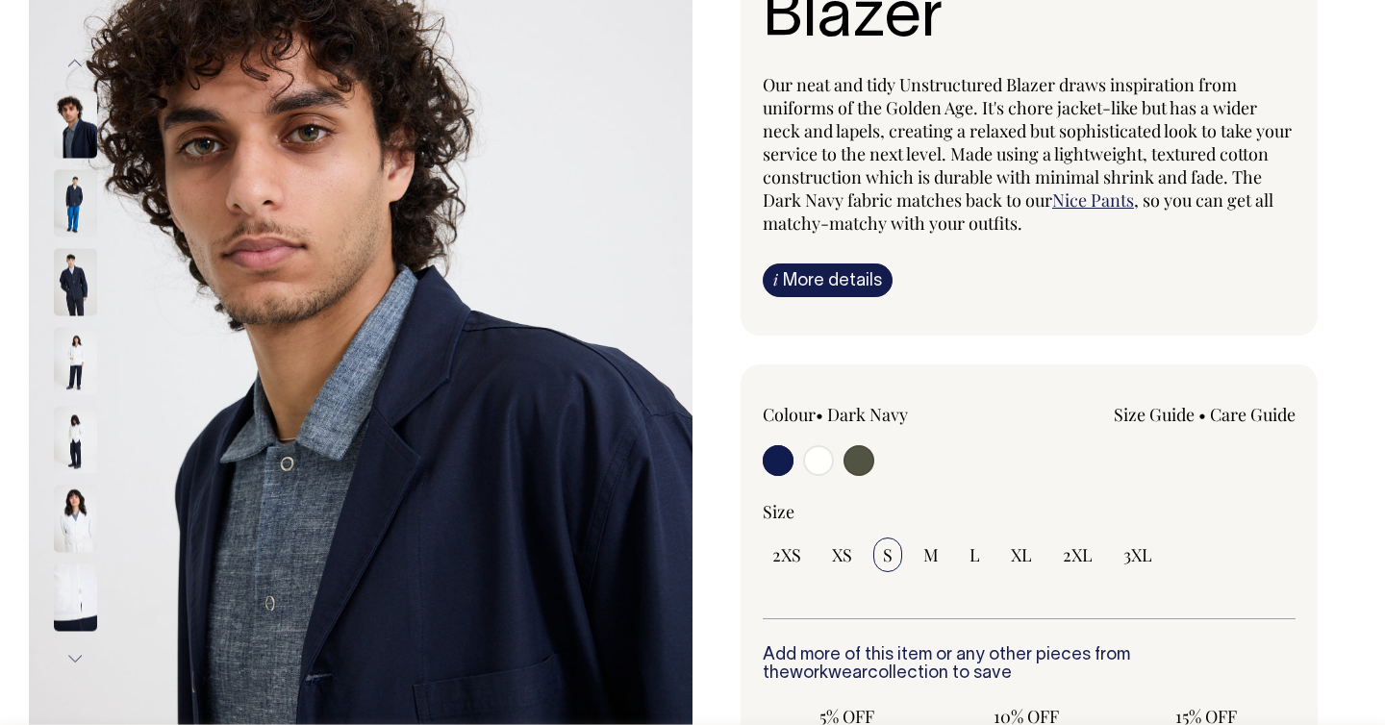
click at [79, 61] on button "Previous" at bounding box center [75, 63] width 29 height 43
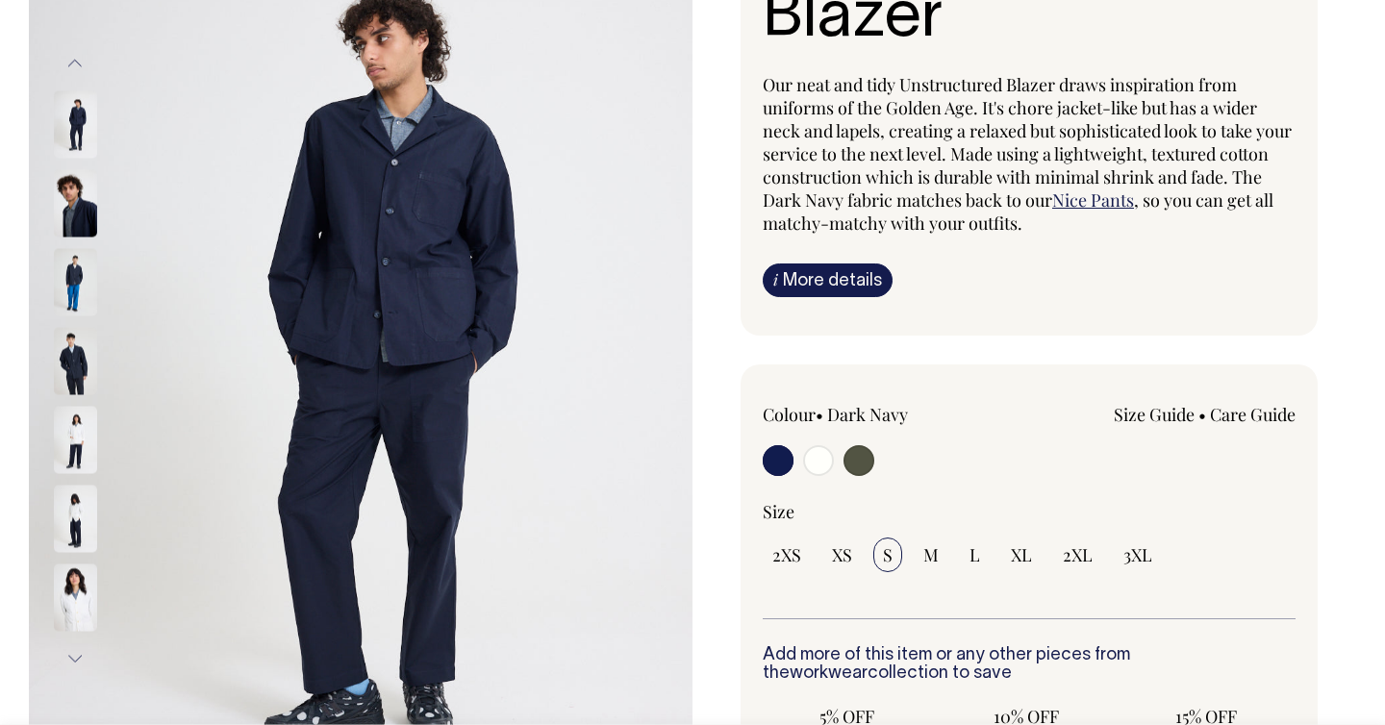
click at [78, 60] on button "Previous" at bounding box center [75, 63] width 29 height 43
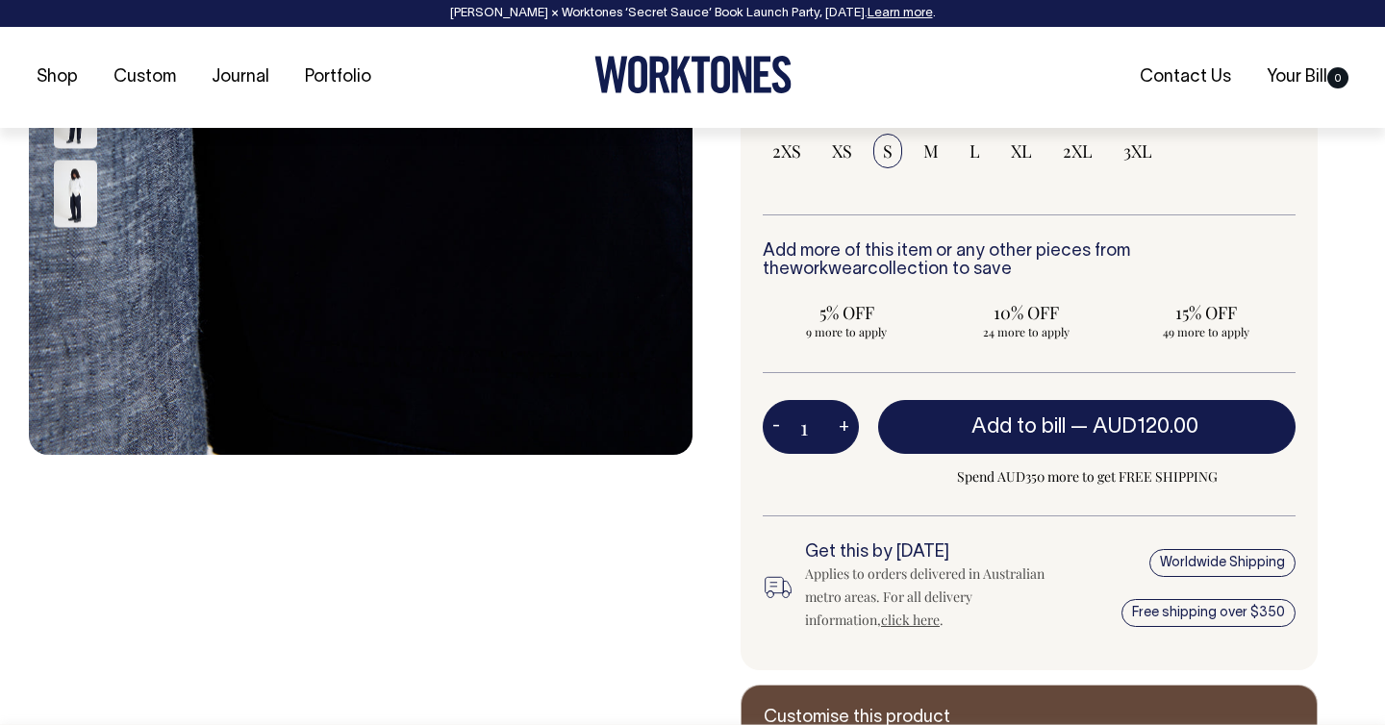
scroll to position [669, 0]
